Goal: Communication & Community: Participate in discussion

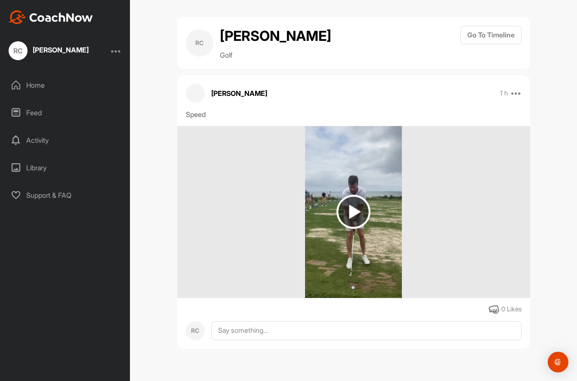
click at [350, 229] on img at bounding box center [354, 212] width 34 height 34
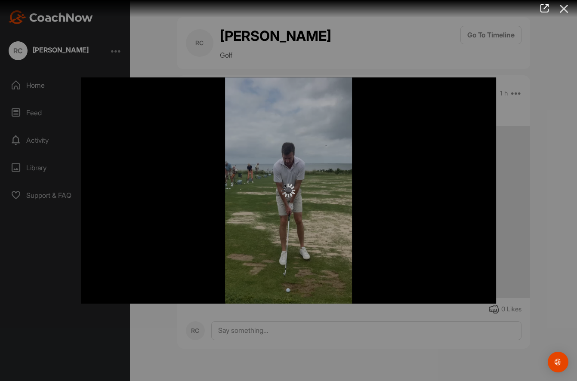
click at [564, 9] on icon at bounding box center [564, 9] width 20 height 16
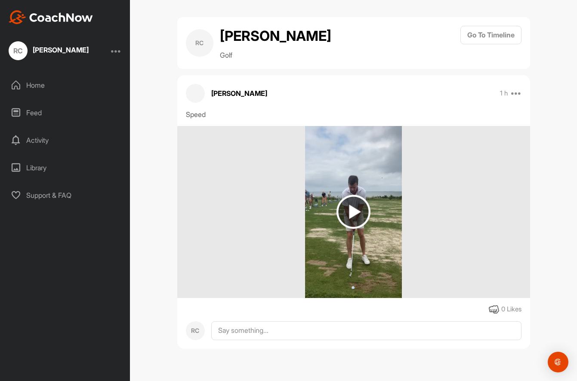
click at [35, 90] on div "Home" at bounding box center [65, 85] width 121 height 22
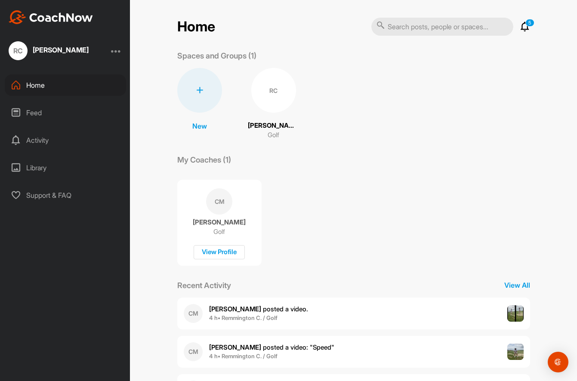
click at [272, 86] on div "RC" at bounding box center [273, 90] width 45 height 45
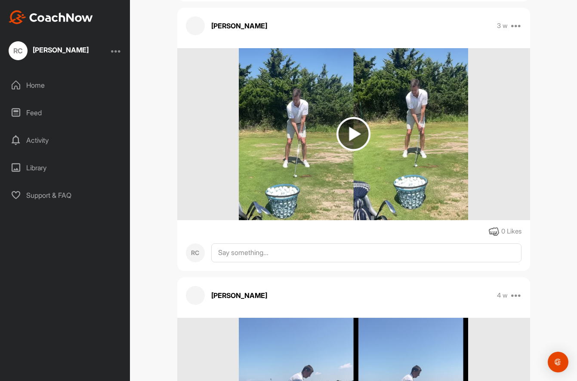
scroll to position [723, 0]
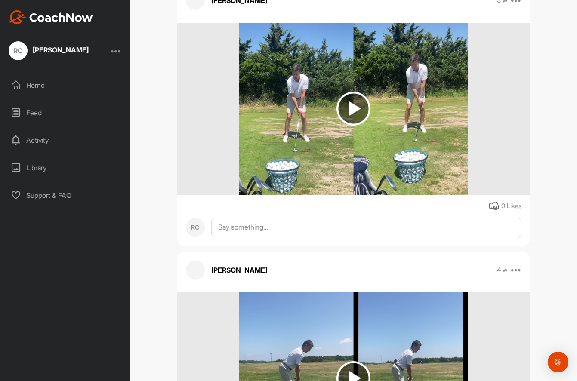
click at [350, 124] on img at bounding box center [354, 109] width 34 height 34
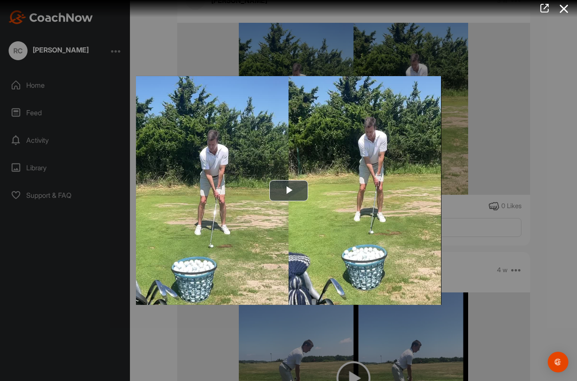
click at [527, 51] on div at bounding box center [288, 190] width 577 height 381
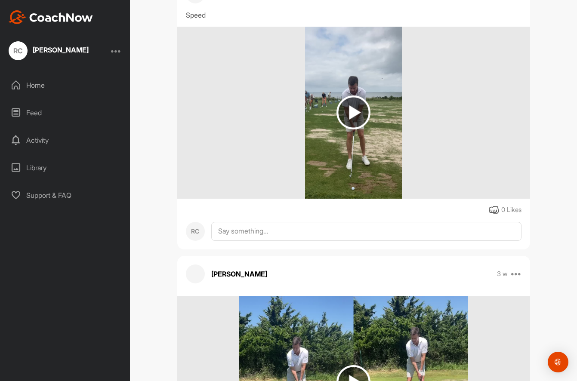
scroll to position [459, 0]
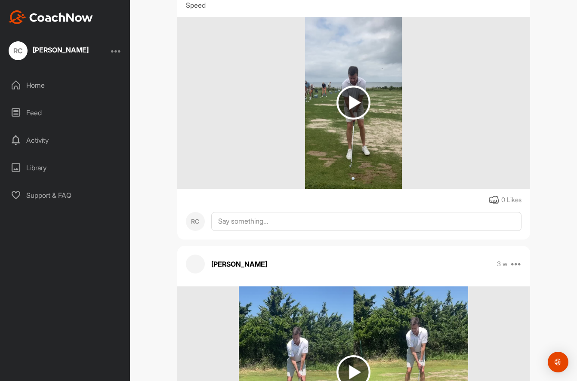
click at [355, 120] on img at bounding box center [354, 103] width 34 height 34
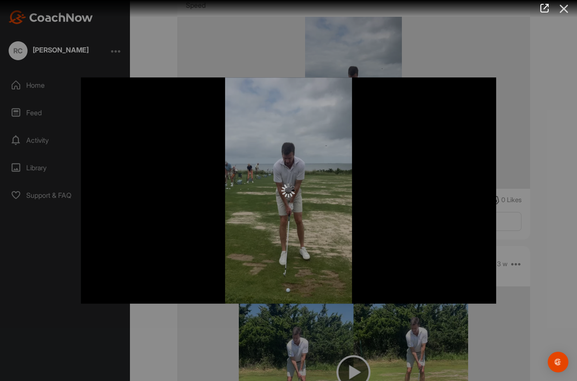
click at [563, 5] on icon at bounding box center [564, 9] width 20 height 16
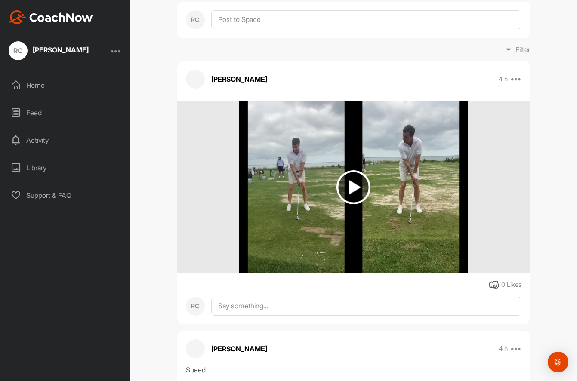
scroll to position [75, 0]
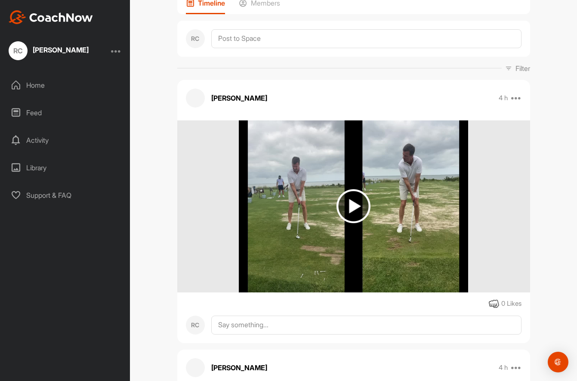
click at [364, 249] on img at bounding box center [353, 207] width 229 height 172
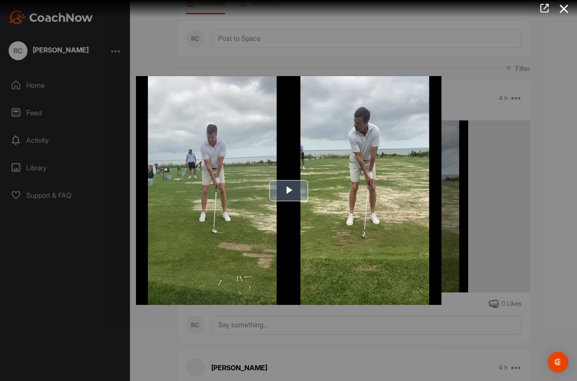
click at [359, 259] on img "Video Player" at bounding box center [289, 190] width 306 height 229
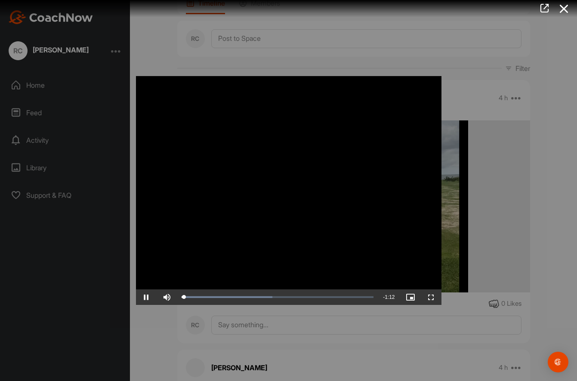
click at [428, 297] on span "Video Player" at bounding box center [431, 297] width 21 height 0
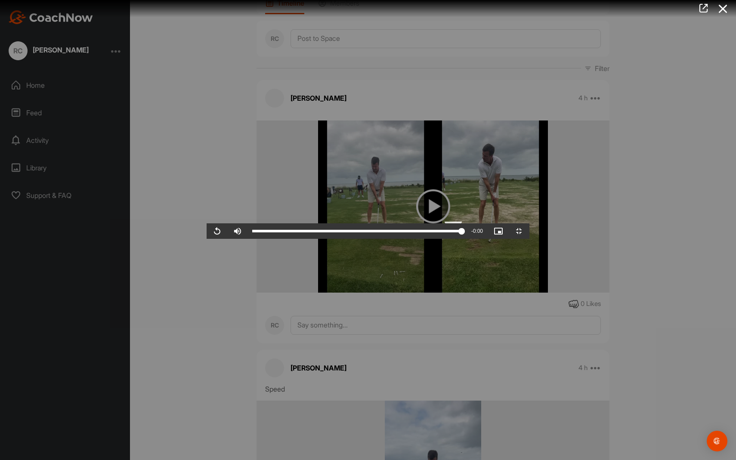
click at [361, 239] on div "Loaded : 100.00% 0:36 1:12" at bounding box center [357, 230] width 218 height 15
click at [207, 231] on span "Video Player" at bounding box center [217, 231] width 21 height 0
click at [529, 222] on video "Video Player" at bounding box center [368, 230] width 323 height 17
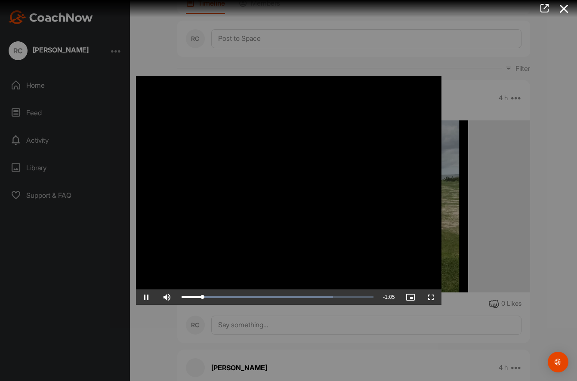
click at [143, 297] on span "Video Player" at bounding box center [146, 297] width 21 height 0
click at [147, 297] on span "Video Player" at bounding box center [146, 297] width 21 height 0
click at [266, 295] on div "Loaded : 89.26% 0:31 0:09" at bounding box center [277, 297] width 201 height 15
click at [281, 295] on div "Loaded : 95.41% 0:37 0:35" at bounding box center [277, 297] width 201 height 15
click at [147, 297] on span "Video Player" at bounding box center [146, 297] width 21 height 0
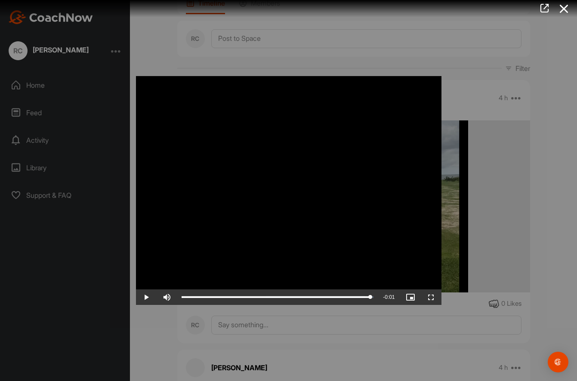
click at [33, 84] on div at bounding box center [288, 190] width 577 height 381
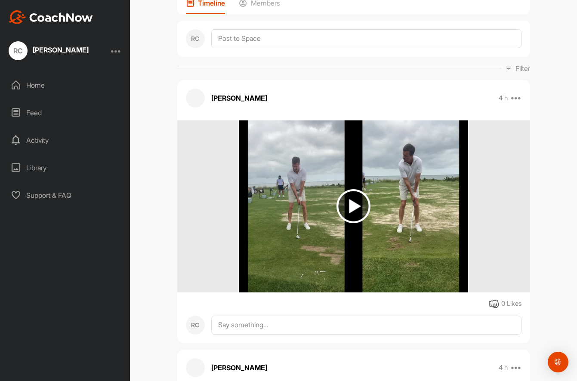
click at [36, 140] on div "Activity" at bounding box center [65, 141] width 121 height 22
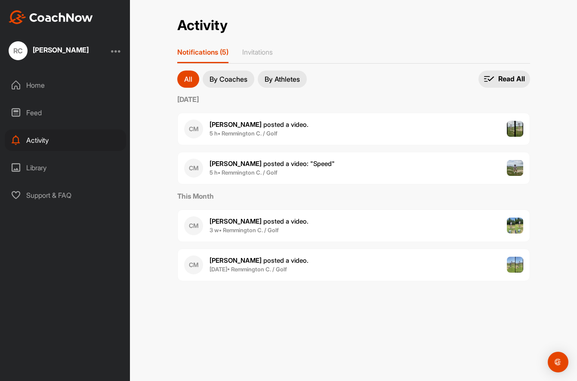
click at [257, 162] on span "[PERSON_NAME] posted a video : " Speed "" at bounding box center [272, 164] width 125 height 8
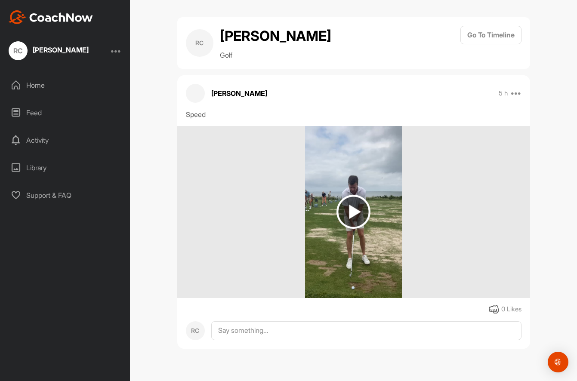
click at [367, 229] on img at bounding box center [354, 212] width 34 height 34
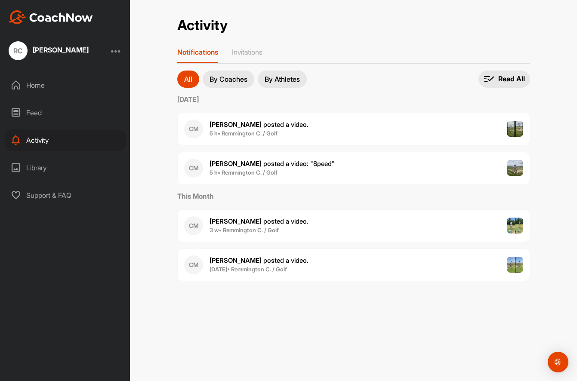
click at [242, 122] on span "[PERSON_NAME] posted a video ." at bounding box center [259, 125] width 99 height 8
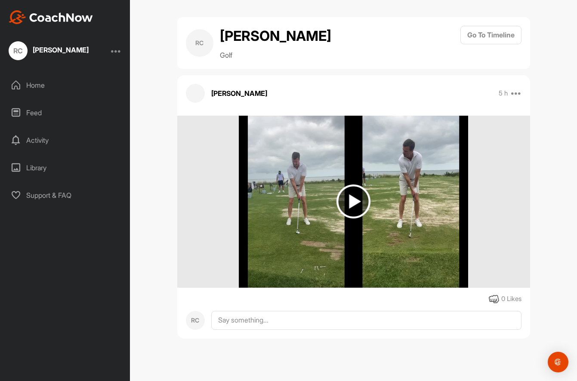
click at [350, 219] on img at bounding box center [354, 202] width 34 height 34
